Goal: Information Seeking & Learning: Understand process/instructions

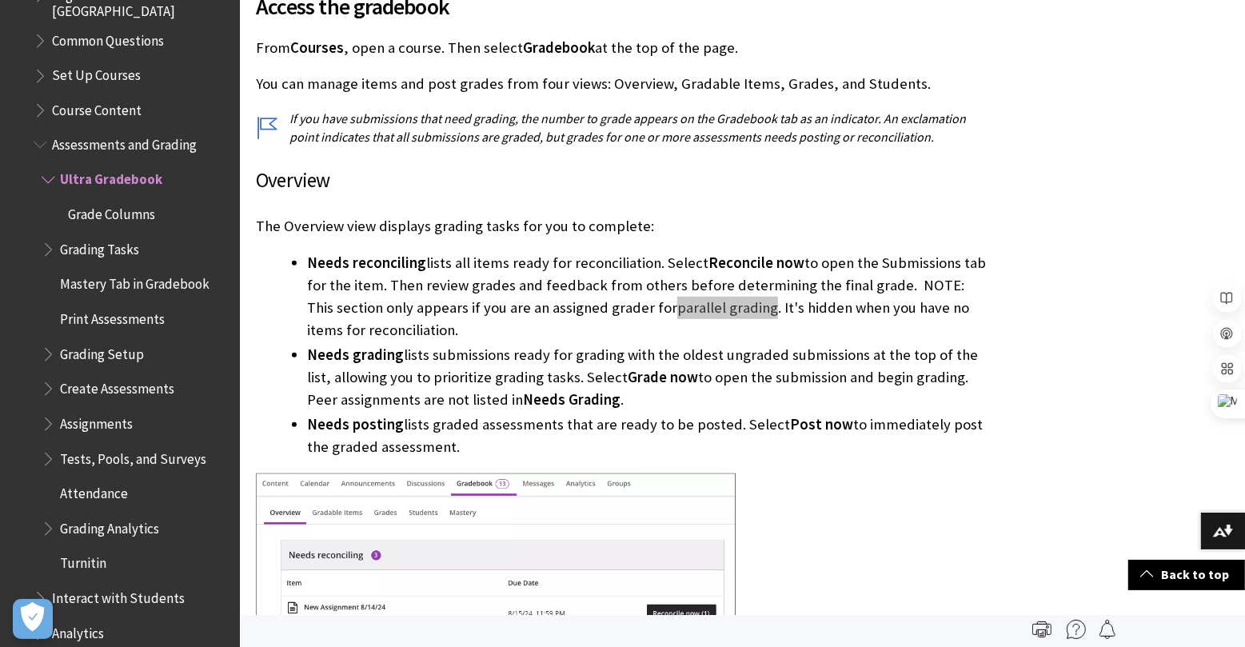
scroll to position [638, 0]
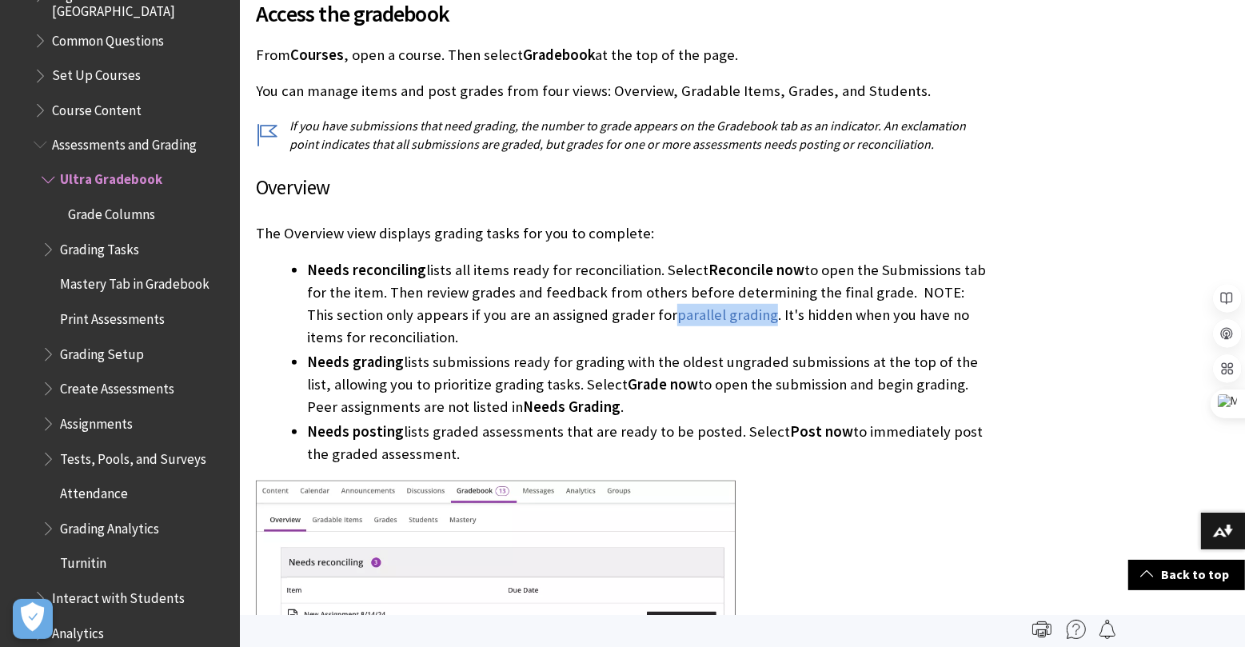
drag, startPoint x: 313, startPoint y: 431, endPoint x: 435, endPoint y: 449, distance: 123.6
click at [433, 449] on li "Needs posting lists graded assessments that are ready to be posted. Select Post…" at bounding box center [649, 443] width 685 height 45
click at [436, 449] on li "Needs posting lists graded assessments that are ready to be posted. Select Post…" at bounding box center [649, 443] width 685 height 45
drag, startPoint x: 413, startPoint y: 451, endPoint x: 310, endPoint y: 432, distance: 104.9
click at [309, 432] on li "Needs posting lists graded assessments that are ready to be posted. Select Post…" at bounding box center [649, 443] width 685 height 45
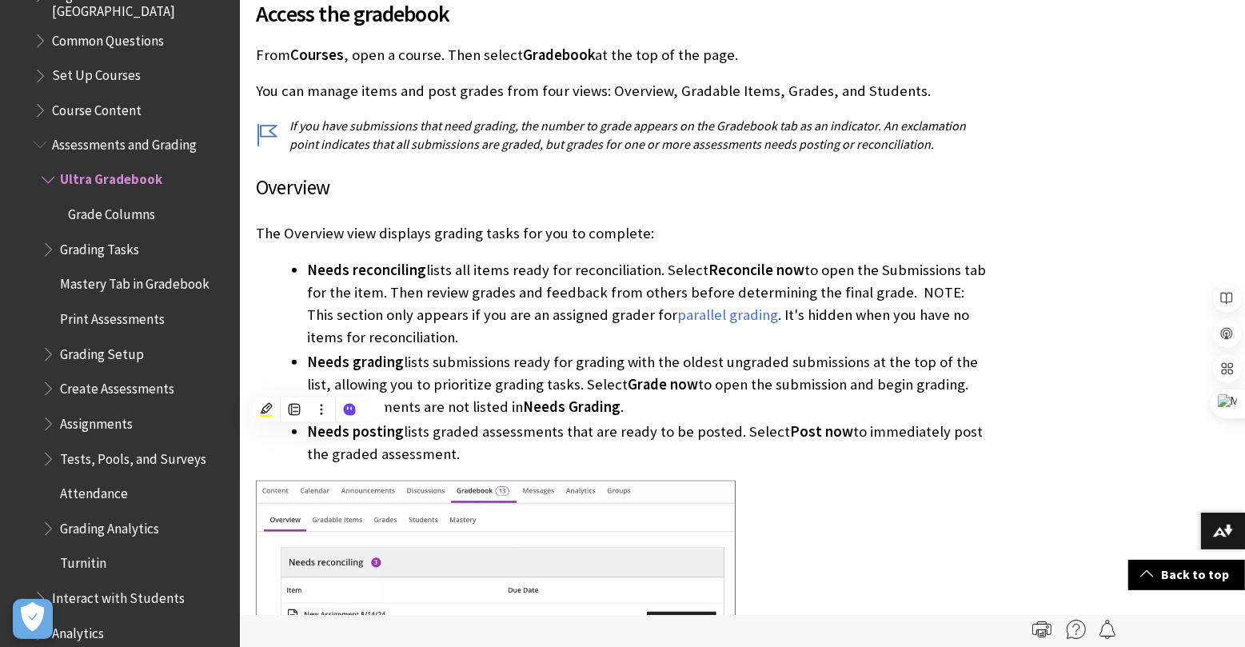
copy li "Needs posting lists graded assessments that are ready to be posted. Select Post…"
click at [473, 387] on li "Needs grading lists submissions ready for grading with the oldest ungraded subm…" at bounding box center [649, 384] width 685 height 67
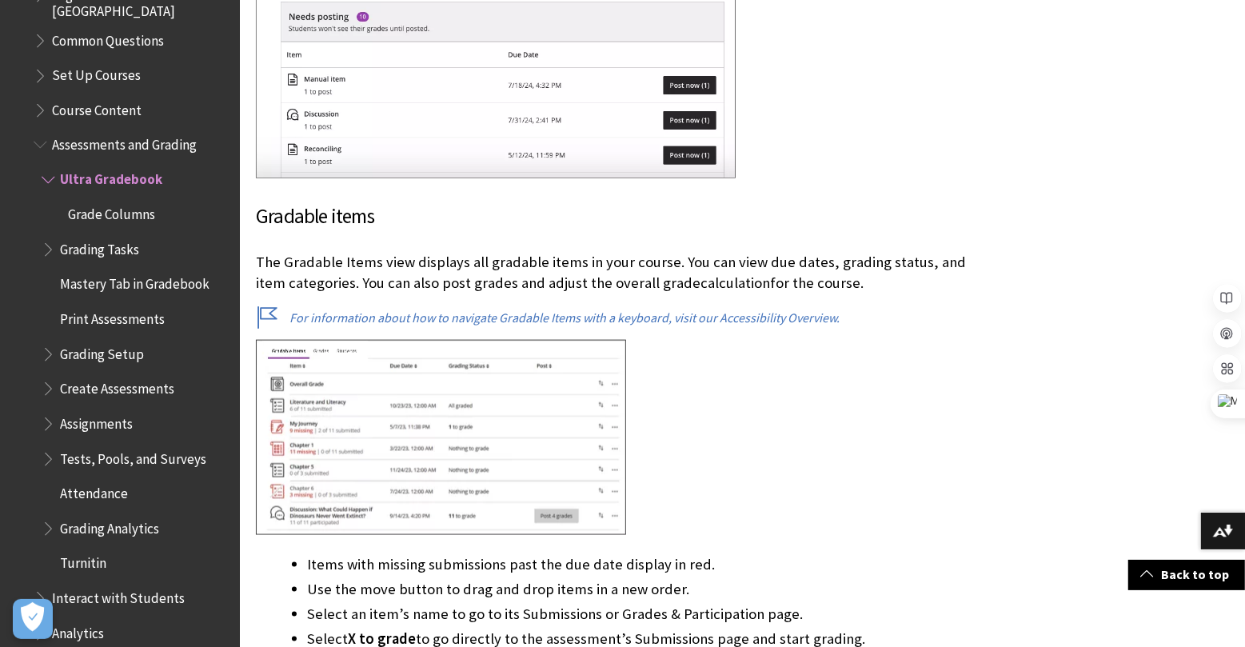
scroll to position [1505, 0]
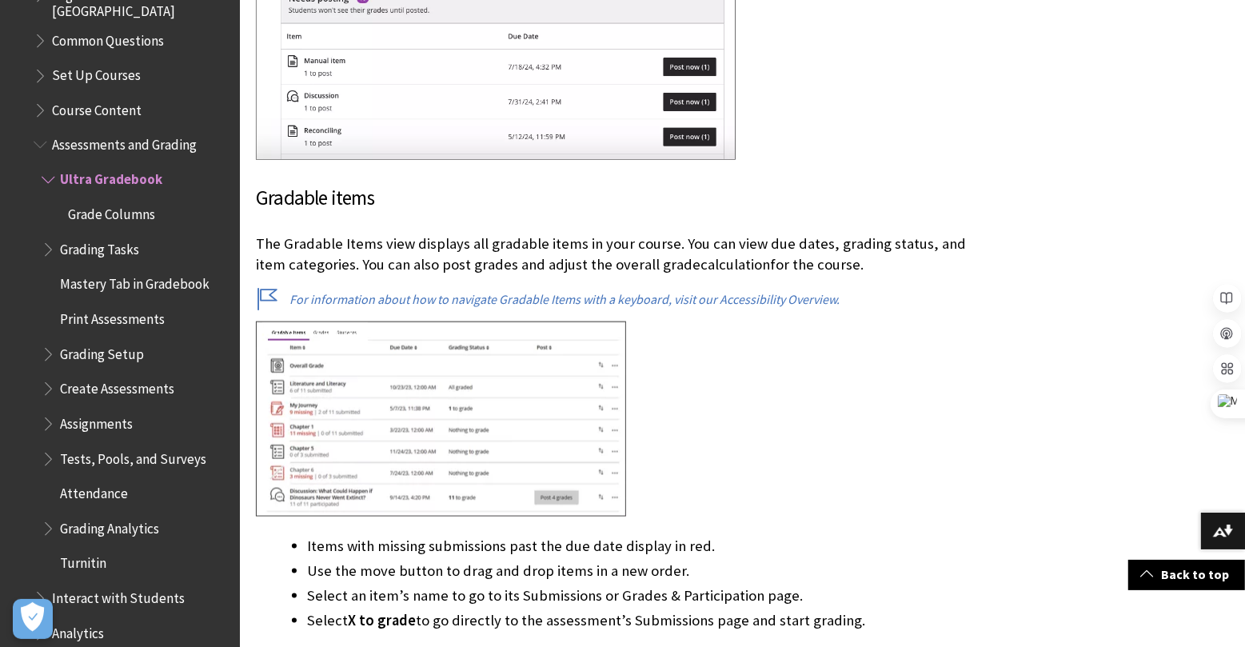
click at [399, 240] on p "The Gradable Items view displays all gradable items in your course. You can vie…" at bounding box center [624, 254] width 736 height 42
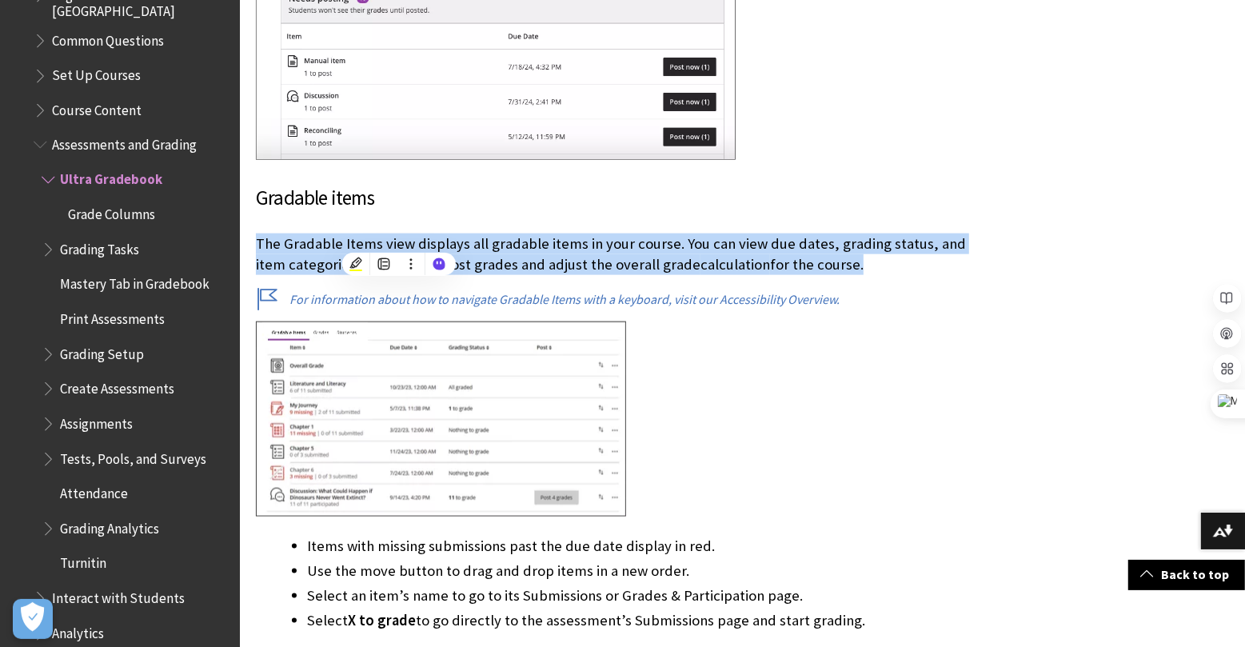
click at [399, 240] on p "The Gradable Items view displays all gradable items in your course. You can vie…" at bounding box center [624, 254] width 736 height 42
copy p "The Gradable Items view displays all gradable items in your course. You can vie…"
